Goal: Transaction & Acquisition: Purchase product/service

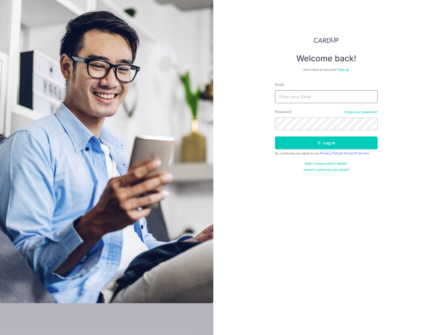
click at [310, 100] on input "Email" at bounding box center [326, 96] width 103 height 13
click at [322, 91] on input "rtrr999@gmail/cop" at bounding box center [326, 96] width 103 height 13
click at [324, 100] on input "rtrr999@gmail/cop" at bounding box center [326, 96] width 103 height 13
type input "rtrr999@gmail.com"
click at [275, 137] on button "Log in" at bounding box center [326, 143] width 103 height 13
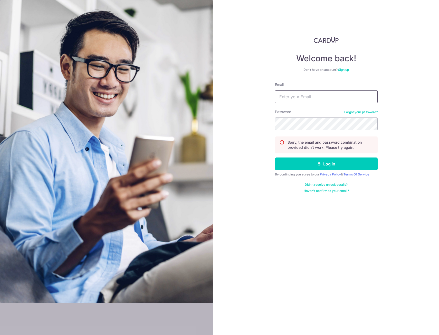
click at [318, 96] on input "Email" at bounding box center [326, 96] width 103 height 13
click at [316, 99] on input "Email" at bounding box center [326, 96] width 103 height 13
type input "rtrr999@gmail.com"
click at [275, 158] on button "Log in" at bounding box center [326, 164] width 103 height 13
click at [308, 93] on input "Email" at bounding box center [326, 96] width 103 height 13
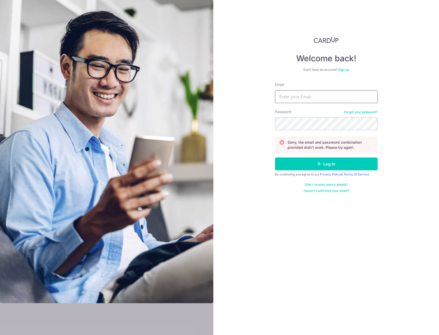
click at [302, 100] on input "Email" at bounding box center [326, 96] width 103 height 13
click at [336, 90] on input "karinkyorin@gmail.ciom" at bounding box center [326, 96] width 103 height 13
type input "[EMAIL_ADDRESS][DOMAIN_NAME]"
click at [275, 158] on button "Log in" at bounding box center [326, 164] width 103 height 13
click at [308, 105] on form "Email Password Forgot your password? Sorry, the email and password combination …" at bounding box center [326, 137] width 103 height 111
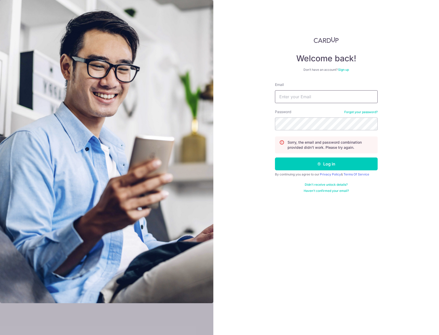
click at [305, 98] on input "Email" at bounding box center [326, 96] width 103 height 13
type input "[EMAIL_ADDRESS][DOMAIN_NAME]"
click at [275, 158] on button "Log in" at bounding box center [326, 164] width 103 height 13
click at [314, 97] on input "Email" at bounding box center [326, 96] width 103 height 13
type input "[EMAIL_ADDRESS][DOMAIN_NAME]"
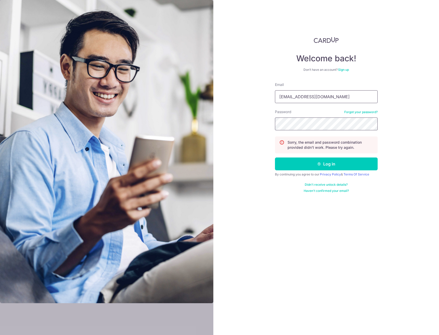
click at [275, 158] on button "Log in" at bounding box center [326, 164] width 103 height 13
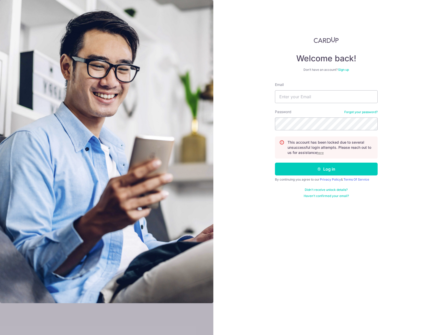
click at [322, 151] on p "This account has been locked due to several unsuccessful login attempts. Please…" at bounding box center [331, 147] width 86 height 15
click at [321, 152] on u "here" at bounding box center [320, 153] width 7 height 4
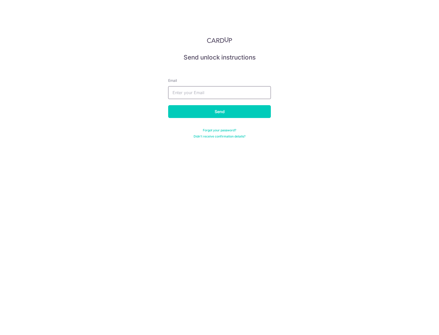
click at [241, 88] on input "text" at bounding box center [219, 92] width 103 height 13
type input "[EMAIL_ADDRESS][DOMAIN_NAME]"
click at [210, 114] on input "Send" at bounding box center [219, 111] width 103 height 13
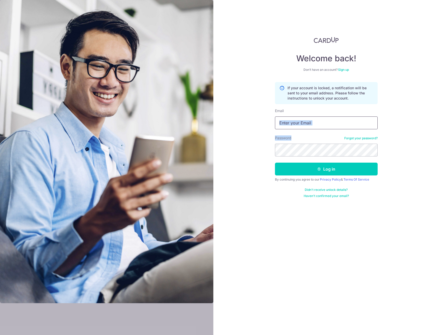
click at [309, 129] on form "If your account is locked, a notification will be sent to your email address. P…" at bounding box center [326, 140] width 103 height 116
click at [308, 128] on input "Email" at bounding box center [326, 123] width 103 height 13
type input "[EMAIL_ADDRESS][DOMAIN_NAME]"
click at [275, 163] on button "Log in" at bounding box center [326, 169] width 103 height 13
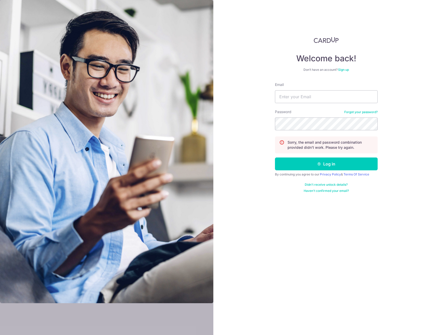
click at [364, 113] on link "Forgot your password?" at bounding box center [360, 112] width 33 height 4
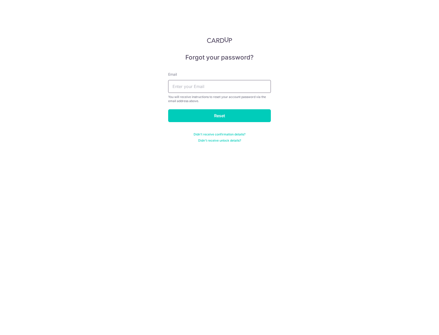
click at [211, 80] on input "text" at bounding box center [219, 86] width 103 height 13
type input "[EMAIL_ADDRESS][DOMAIN_NAME]"
click at [234, 112] on input "Reset" at bounding box center [219, 115] width 103 height 13
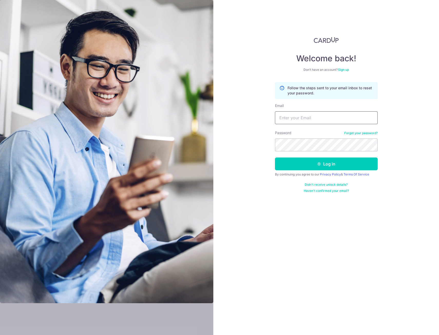
click at [313, 117] on input "Email" at bounding box center [326, 117] width 103 height 13
click at [300, 120] on input "Email" at bounding box center [326, 117] width 103 height 13
type input "karinkyorin@gmail.com"
click at [275, 158] on button "Log in" at bounding box center [326, 164] width 103 height 13
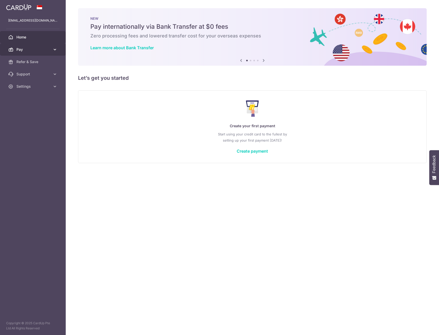
click at [22, 49] on span "Pay" at bounding box center [33, 49] width 34 height 5
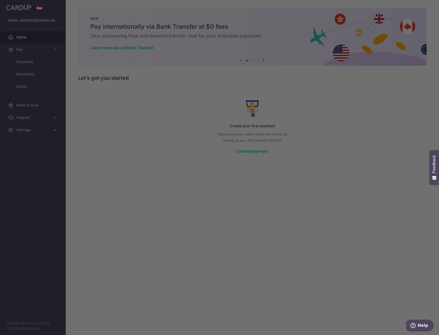
click at [28, 39] on div at bounding box center [222, 169] width 444 height 339
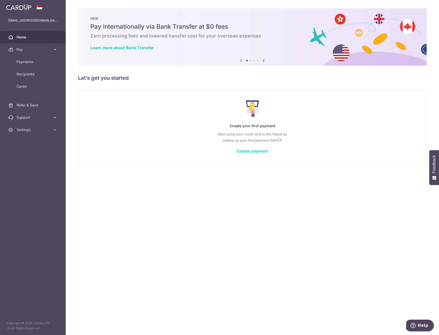
click at [246, 150] on link "Create payment" at bounding box center [252, 151] width 31 height 5
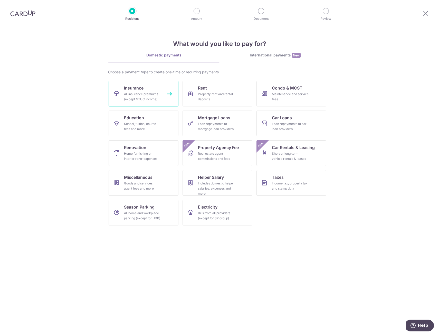
click at [154, 99] on div "All insurance premiums (except NTUC Income)" at bounding box center [142, 97] width 37 height 10
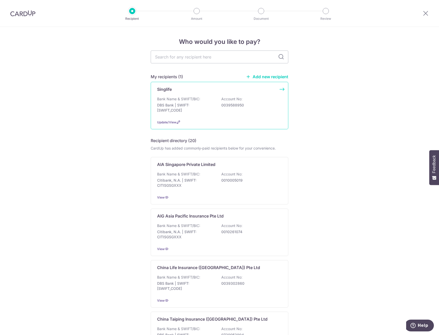
click at [189, 105] on p "DBS Bank | SWIFT: [SWIFT_CODE]" at bounding box center [186, 108] width 58 height 10
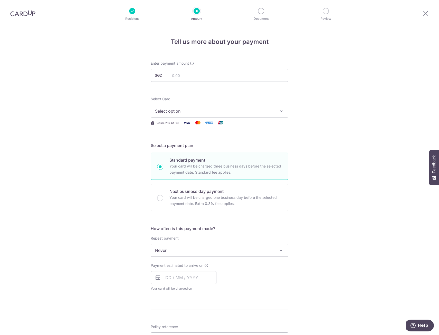
click at [177, 114] on span "Select option" at bounding box center [215, 111] width 120 height 6
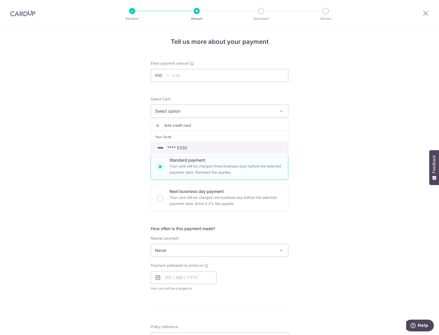
click at [173, 143] on link "**** 5330" at bounding box center [219, 148] width 137 height 12
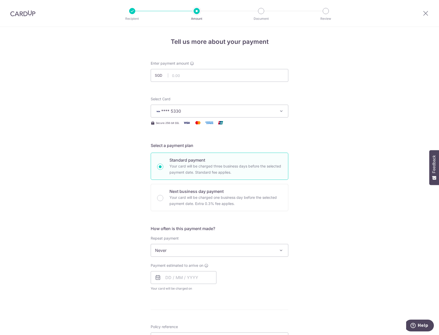
click at [177, 114] on button "**** 5330" at bounding box center [220, 111] width 138 height 13
click at [180, 78] on input "text" at bounding box center [220, 75] width 138 height 13
click at [187, 78] on input "text" at bounding box center [220, 75] width 138 height 13
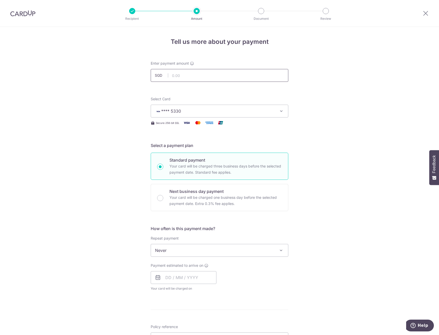
click at [193, 73] on input "text" at bounding box center [220, 75] width 138 height 13
click at [191, 78] on input "text" at bounding box center [220, 75] width 138 height 13
type input "24.24"
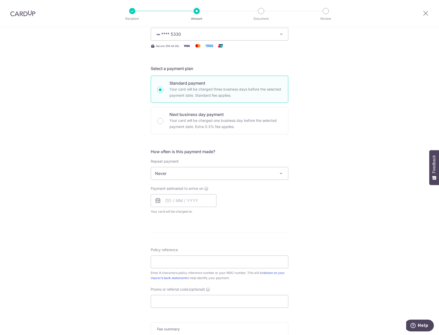
scroll to position [128, 0]
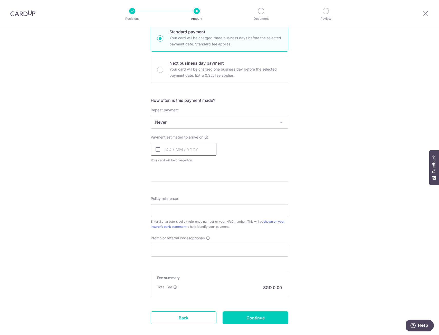
click at [183, 149] on input "text" at bounding box center [184, 149] width 66 height 13
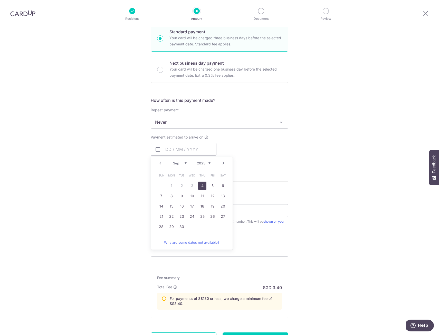
drag, startPoint x: 202, startPoint y: 187, endPoint x: 263, endPoint y: 180, distance: 61.5
click at [202, 187] on link "4" at bounding box center [202, 186] width 8 height 8
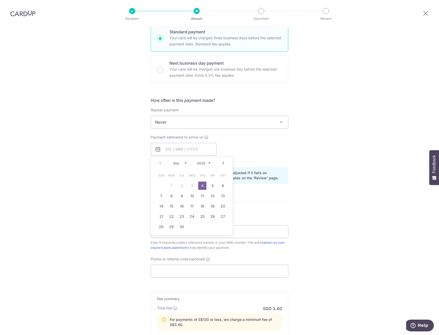
type input "[DATE]"
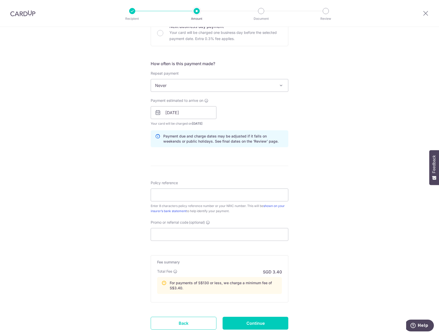
scroll to position [180, 0]
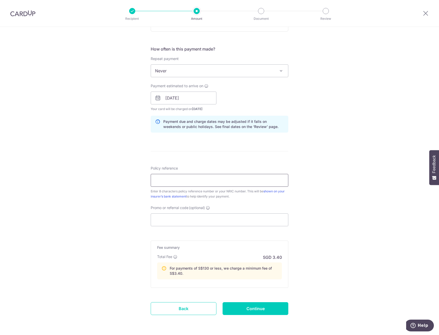
click at [202, 183] on input "Policy reference" at bounding box center [220, 180] width 138 height 13
click at [208, 184] on input "Policy reference" at bounding box center [220, 180] width 138 height 13
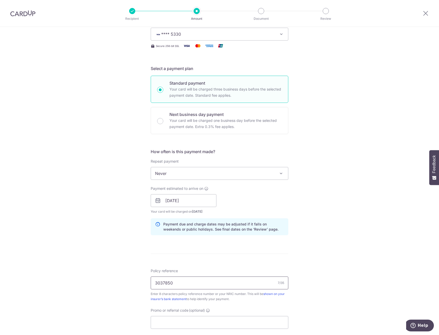
scroll to position [0, 0]
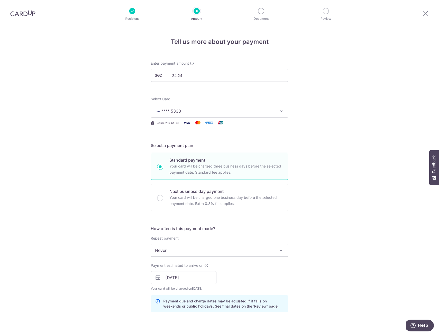
type input "3037850"
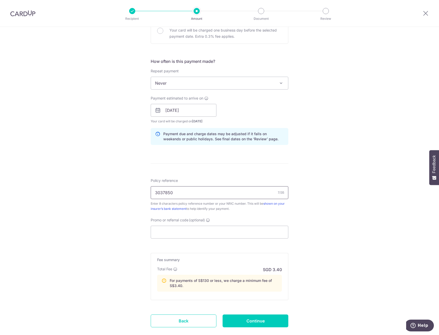
scroll to position [180, 0]
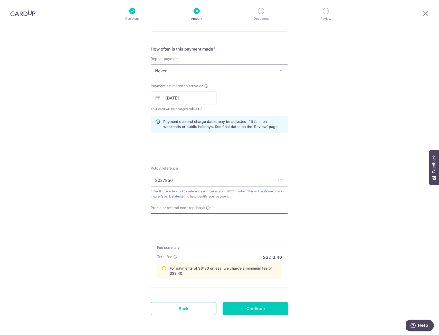
click at [217, 222] on input "Promo or referral code (optional)" at bounding box center [220, 220] width 138 height 13
click at [198, 223] on input "Promo or referral code (optional)" at bounding box center [220, 220] width 138 height 13
paste input "MILELION"
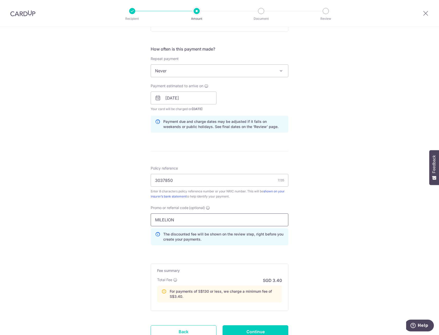
type input "MILELION"
click at [322, 247] on div "Tell us more about your payment Enter payment amount SGD 24.24 24.24 Select Car…" at bounding box center [219, 112] width 439 height 530
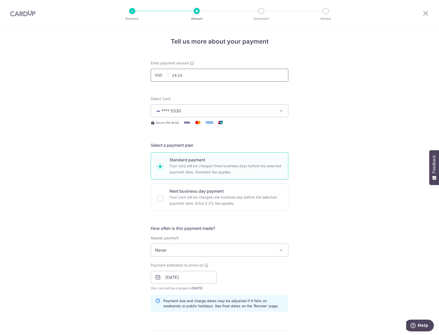
scroll to position [0, 0]
drag, startPoint x: 346, startPoint y: 131, endPoint x: 241, endPoint y: 101, distance: 109.2
click at [346, 131] on div "Tell us more about your payment Enter payment amount SGD 24.24 24.24 Select Car…" at bounding box center [219, 292] width 439 height 530
drag, startPoint x: 207, startPoint y: 80, endPoint x: 181, endPoint y: 78, distance: 26.3
click at [144, 78] on div "Tell us more about your payment Enter payment amount SGD 24.24 24.24 Select Car…" at bounding box center [219, 292] width 439 height 530
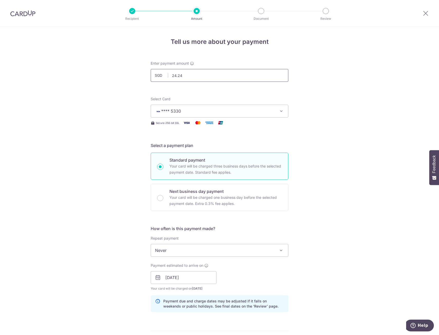
paste input "48.48"
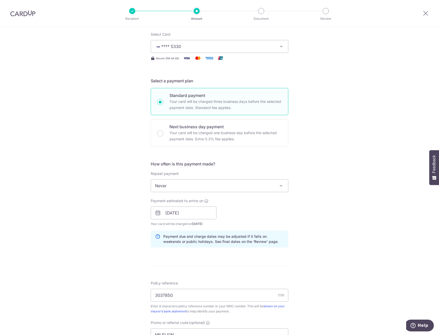
scroll to position [128, 0]
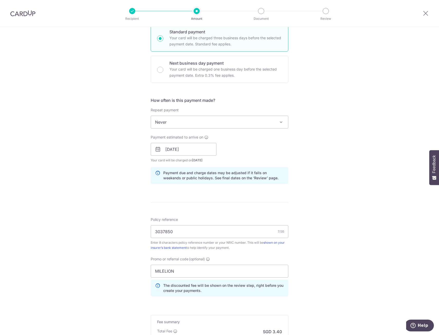
type input "48.48"
click at [335, 170] on div "Tell us more about your payment Enter payment amount SGD 48.48 24.24 Select Car…" at bounding box center [219, 164] width 439 height 530
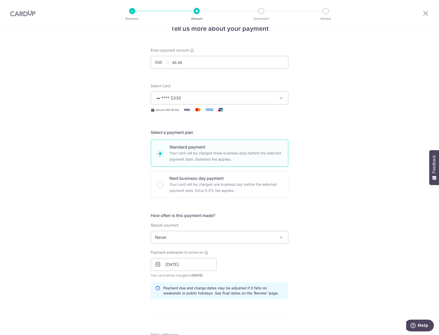
scroll to position [0, 0]
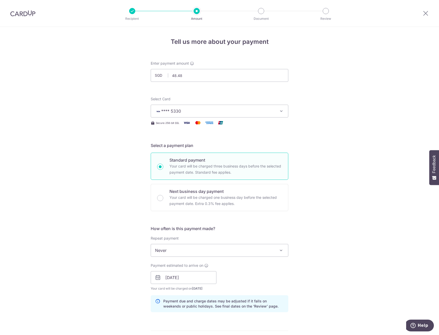
click at [331, 176] on div "Tell us more about your payment Enter payment amount SGD 48.48 48.48 Select Car…" at bounding box center [219, 292] width 439 height 530
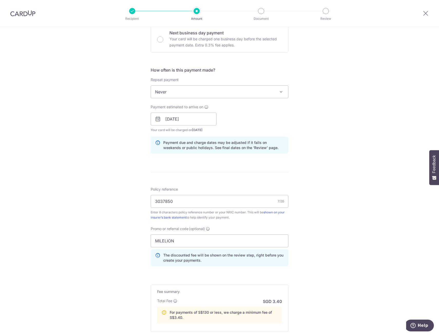
scroll to position [221, 0]
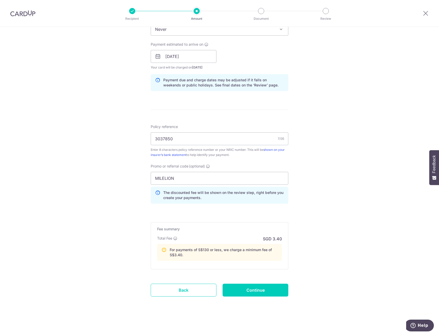
click at [368, 98] on div "Tell us more about your payment Enter payment amount SGD 48.48 48.48 Select Car…" at bounding box center [219, 71] width 439 height 530
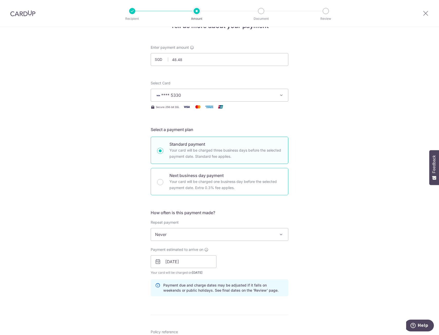
scroll to position [0, 0]
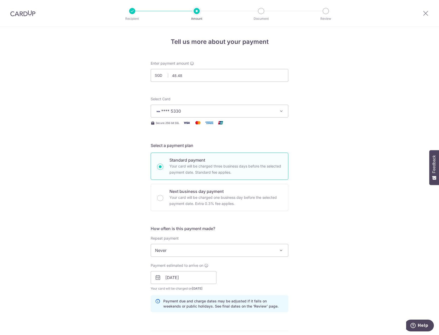
drag, startPoint x: 209, startPoint y: 103, endPoint x: 209, endPoint y: 109, distance: 5.9
click at [209, 103] on div "Select Card **** 5330 Add credit card Your Cards **** 5330" at bounding box center [220, 107] width 138 height 21
click at [210, 113] on span "**** 5330" at bounding box center [215, 111] width 120 height 6
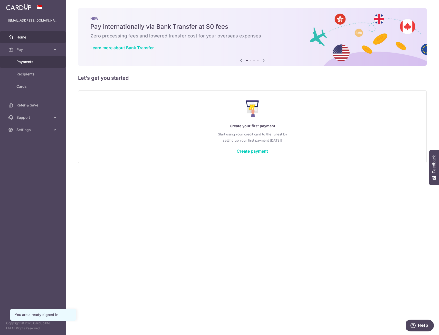
click at [43, 64] on span "Payments" at bounding box center [33, 61] width 34 height 5
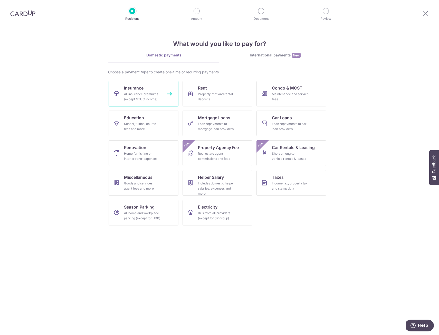
click at [149, 92] on div "All insurance premiums (except NTUC Income)" at bounding box center [142, 97] width 37 height 10
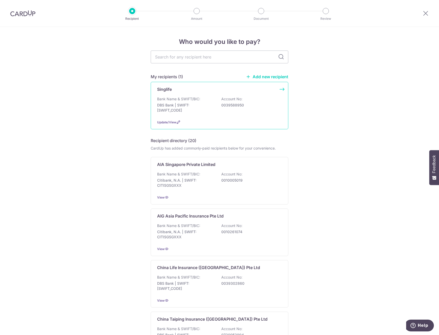
click at [216, 103] on div "Bank Name & SWIFT/BIC: DBS Bank | SWIFT: DBSSSGSGXXX Account No: 0039588950" at bounding box center [219, 106] width 125 height 19
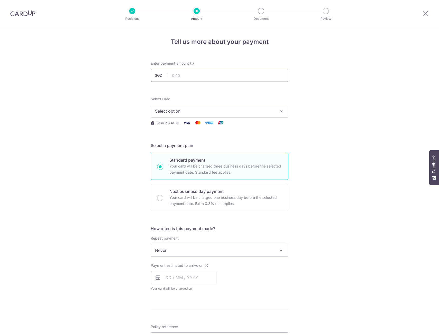
click at [191, 76] on input "text" at bounding box center [220, 75] width 138 height 13
type input "1,312.00"
click at [333, 138] on div "Tell us more about your payment Enter payment amount SGD 1,312.00 1312.00 Selec…" at bounding box center [219, 259] width 439 height 465
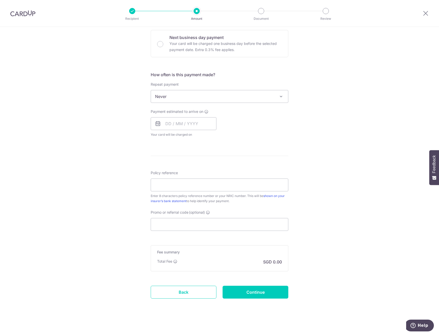
scroll to position [156, 0]
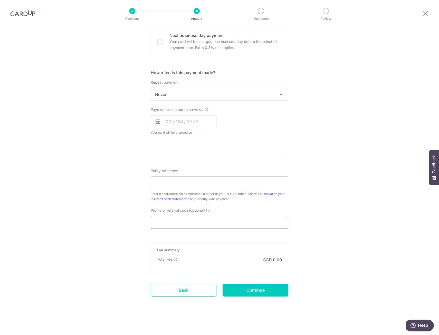
click at [242, 226] on input "Promo or referral code (optional)" at bounding box center [220, 222] width 138 height 13
paste input "48.48"
type input "48.48"
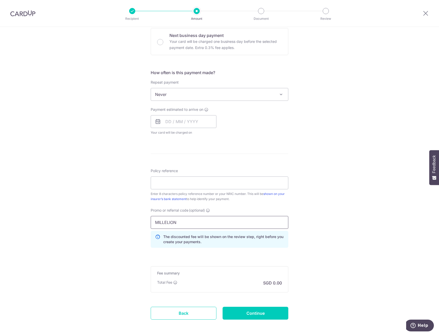
type input "MILLELION"
click at [340, 173] on div "Tell us more about your payment Enter payment amount SGD 1,312.00 1312.00 Selec…" at bounding box center [219, 115] width 439 height 488
click at [186, 121] on input "text" at bounding box center [184, 121] width 66 height 13
click at [203, 158] on link "4" at bounding box center [202, 158] width 8 height 8
type input "[DATE]"
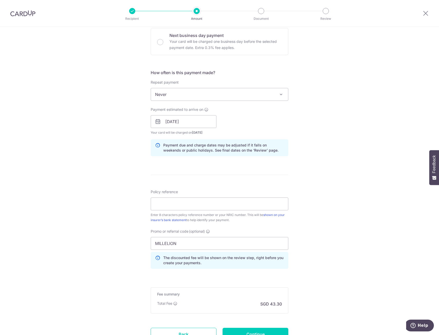
click at [305, 166] on div "Tell us more about your payment Enter payment amount SGD 1,312.00 1312.00 Selec…" at bounding box center [219, 125] width 439 height 509
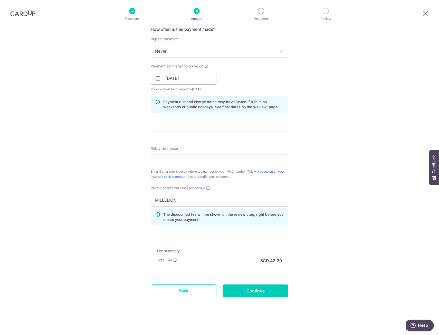
scroll to position [200, 0]
click at [207, 164] on input "Policy reference" at bounding box center [220, 160] width 138 height 13
click at [220, 166] on div "Policy reference Enter 8 characters policy reference number or your NRIC number…" at bounding box center [220, 161] width 138 height 33
click at [220, 164] on input "Policy reference" at bounding box center [220, 160] width 138 height 13
paste input "3037850"
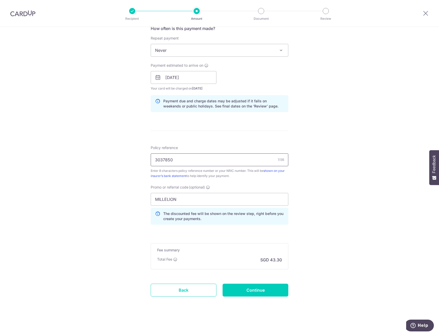
type input "3037850"
click at [343, 181] on div "Tell us more about your payment Enter payment amount SGD 1,312.00 1312.00 Selec…" at bounding box center [219, 81] width 439 height 509
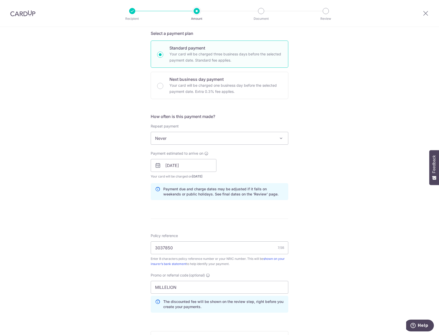
scroll to position [175, 0]
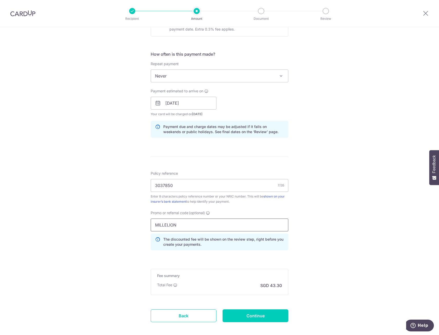
click at [220, 228] on input "MILLELION" at bounding box center [220, 225] width 138 height 13
click button "Add Card" at bounding box center [0, 0] width 0 height 0
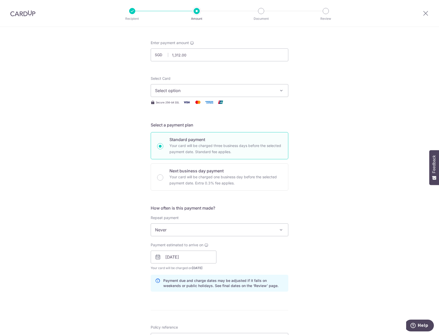
scroll to position [0, 0]
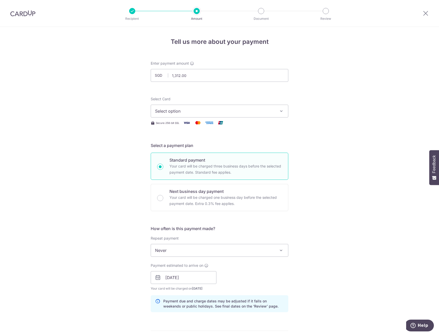
click at [245, 116] on button "Select option" at bounding box center [220, 111] width 138 height 13
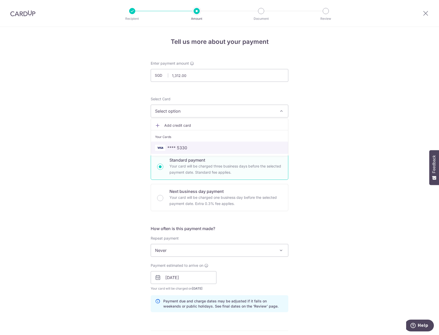
drag, startPoint x: 207, startPoint y: 147, endPoint x: 310, endPoint y: 150, distance: 102.8
click at [207, 147] on span "**** 5330" at bounding box center [219, 148] width 129 height 6
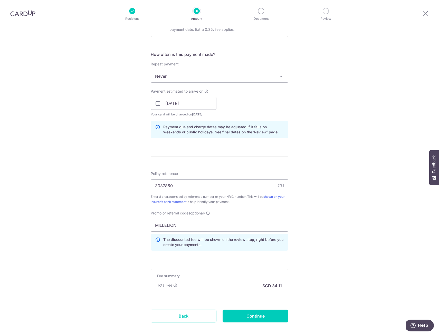
scroll to position [200, 0]
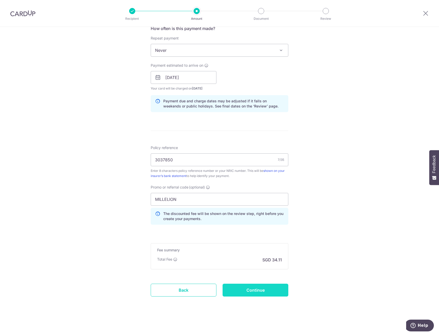
click at [249, 293] on input "Continue" at bounding box center [256, 290] width 66 height 13
type input "Create Schedule"
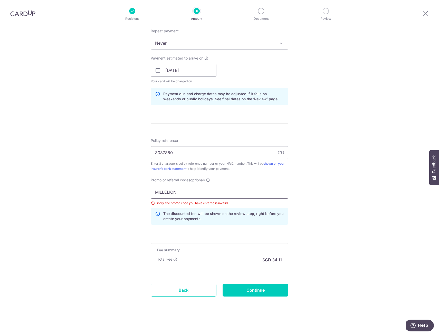
click at [254, 194] on input "MILLELION" at bounding box center [220, 192] width 138 height 13
drag, startPoint x: 182, startPoint y: 193, endPoint x: -51, endPoint y: 182, distance: 233.2
click at [0, 182] on html "Recipient Amount Document Review Tell us more about your payment Enter payment …" at bounding box center [219, 167] width 439 height 335
paste input "text"
type input "MILELION"
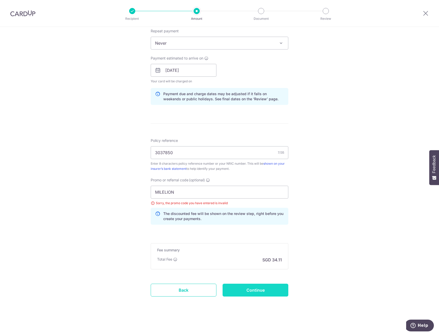
click at [269, 287] on input "Continue" at bounding box center [256, 290] width 66 height 13
type input "Update Schedule"
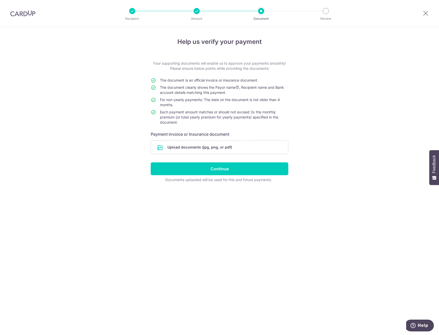
click at [162, 14] on div "Recipient Amount Document Review" at bounding box center [229, 13] width 220 height 27
click at [206, 171] on input "Continue" at bounding box center [220, 169] width 138 height 13
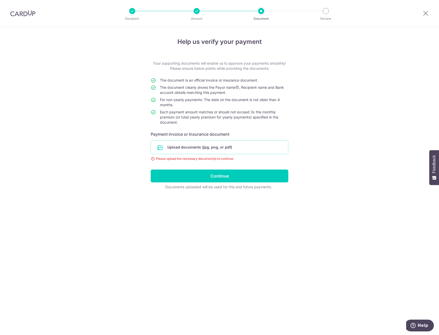
click at [274, 149] on input "file" at bounding box center [219, 147] width 137 height 13
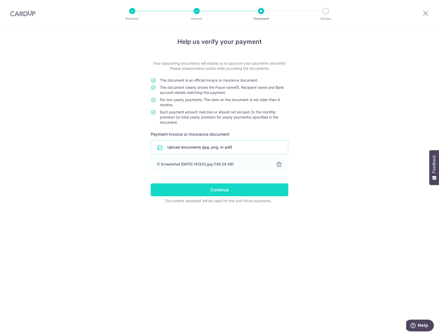
click at [246, 185] on input "Continue" at bounding box center [220, 190] width 138 height 13
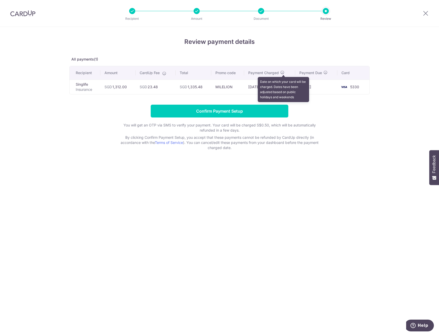
click at [282, 72] on icon at bounding box center [282, 72] width 4 height 4
click at [165, 191] on div "Review payment details All payments(1) Recipient Amount CardUp Fee Total Promo …" at bounding box center [219, 181] width 439 height 308
drag, startPoint x: 424, startPoint y: 11, endPoint x: 238, endPoint y: 31, distance: 187.0
click at [424, 11] on icon at bounding box center [426, 13] width 6 height 6
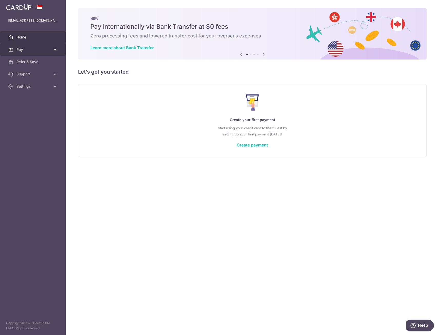
click at [31, 49] on span "Pay" at bounding box center [33, 49] width 34 height 5
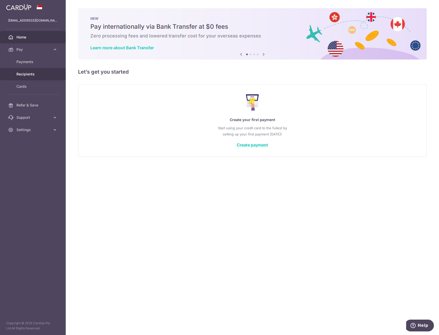
click at [30, 71] on link "Recipients" at bounding box center [33, 74] width 66 height 12
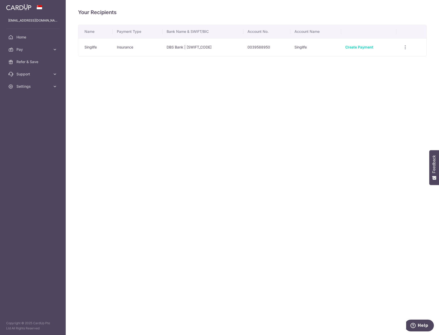
click at [396, 48] on td "Create Payment" at bounding box center [368, 47] width 55 height 18
click at [408, 47] on div "View/Edit Linked Payments" at bounding box center [406, 48] width 10 height 10
click at [408, 47] on icon "button" at bounding box center [405, 47] width 5 height 5
click at [394, 58] on link "View/Edit" at bounding box center [383, 61] width 53 height 12
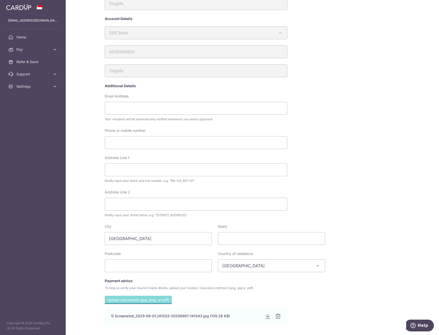
scroll to position [70, 0]
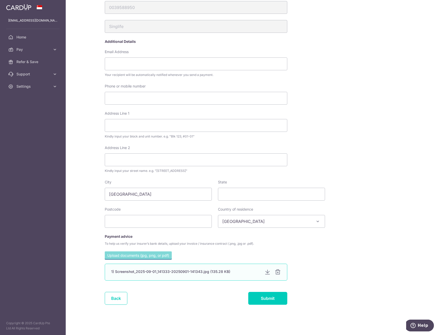
click at [212, 270] on div "1) Screenshot_2025-09-01_141333-20250901-141343.jpg (135.28 KB)" at bounding box center [185, 271] width 149 height 5
click at [277, 273] on div at bounding box center [278, 272] width 6 height 6
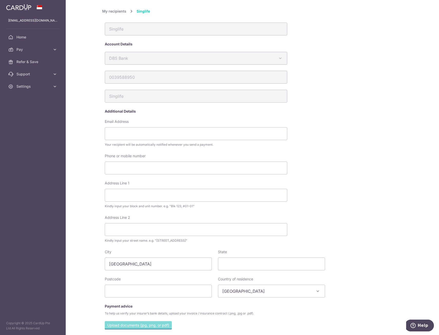
scroll to position [51, 0]
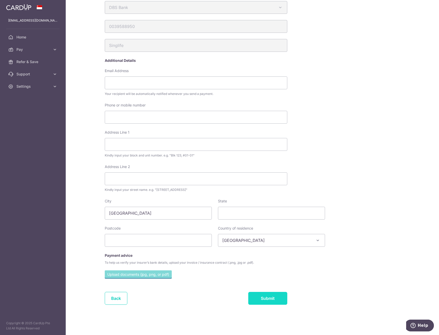
click at [262, 300] on input "Submit" at bounding box center [267, 298] width 39 height 13
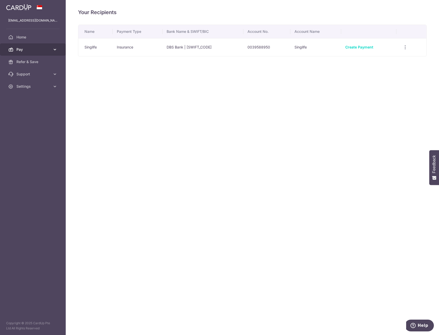
click at [32, 47] on link "Pay" at bounding box center [33, 49] width 66 height 12
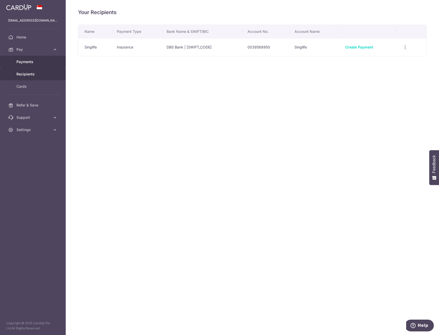
click at [38, 61] on span "Payments" at bounding box center [33, 61] width 34 height 5
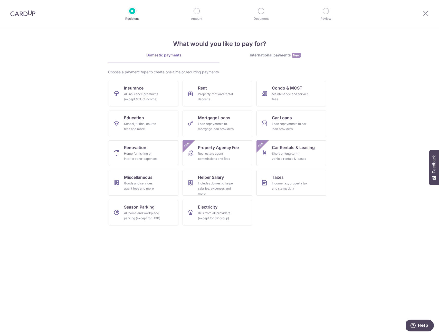
click at [16, 13] on img at bounding box center [22, 13] width 25 height 6
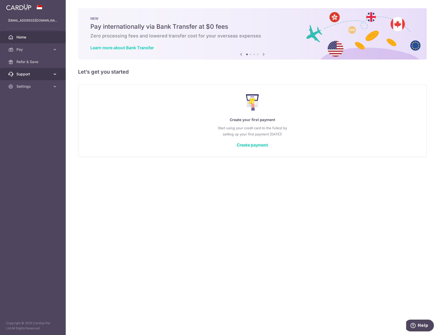
click at [30, 75] on span "Support" at bounding box center [33, 74] width 34 height 5
click at [38, 104] on link "Contact Us" at bounding box center [33, 99] width 66 height 12
